Goal: Transaction & Acquisition: Purchase product/service

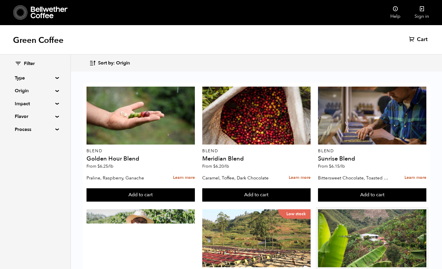
scroll to position [118, 0]
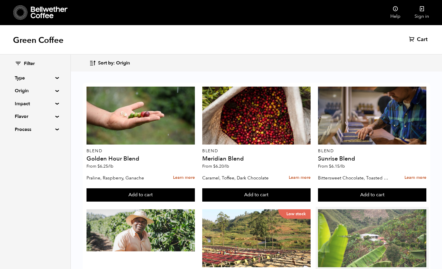
click at [366, 209] on div at bounding box center [372, 238] width 108 height 58
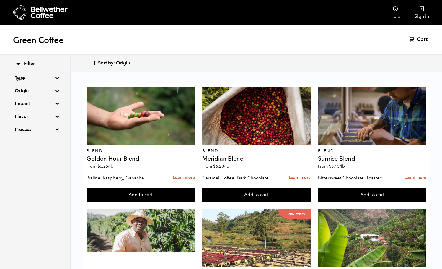
scroll to position [180, 0]
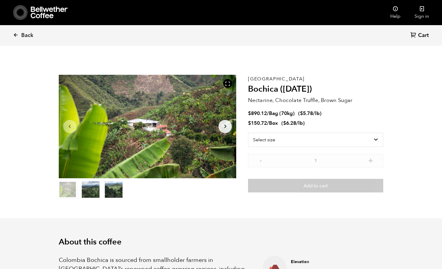
scroll to position [257, 314]
drag, startPoint x: 0, startPoint y: 0, endPoint x: 339, endPoint y: 86, distance: 349.5
click at [339, 86] on div "Colombia Bochica ([DATE]) Nectarine, Chocolate Truffle, Brown Sugar $ 890.12 / …" at bounding box center [315, 137] width 135 height 124
click at [339, 86] on h2 "Bochica ([DATE])" at bounding box center [315, 89] width 135 height 10
